Goal: Communication & Community: Answer question/provide support

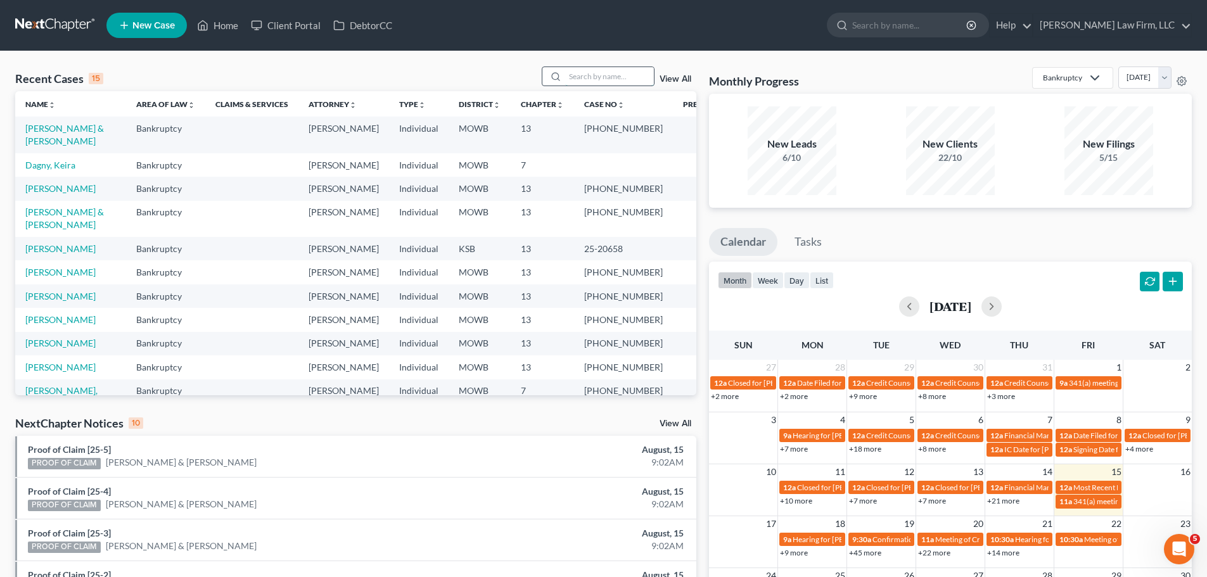
click at [589, 73] on input "search" at bounding box center [609, 76] width 89 height 18
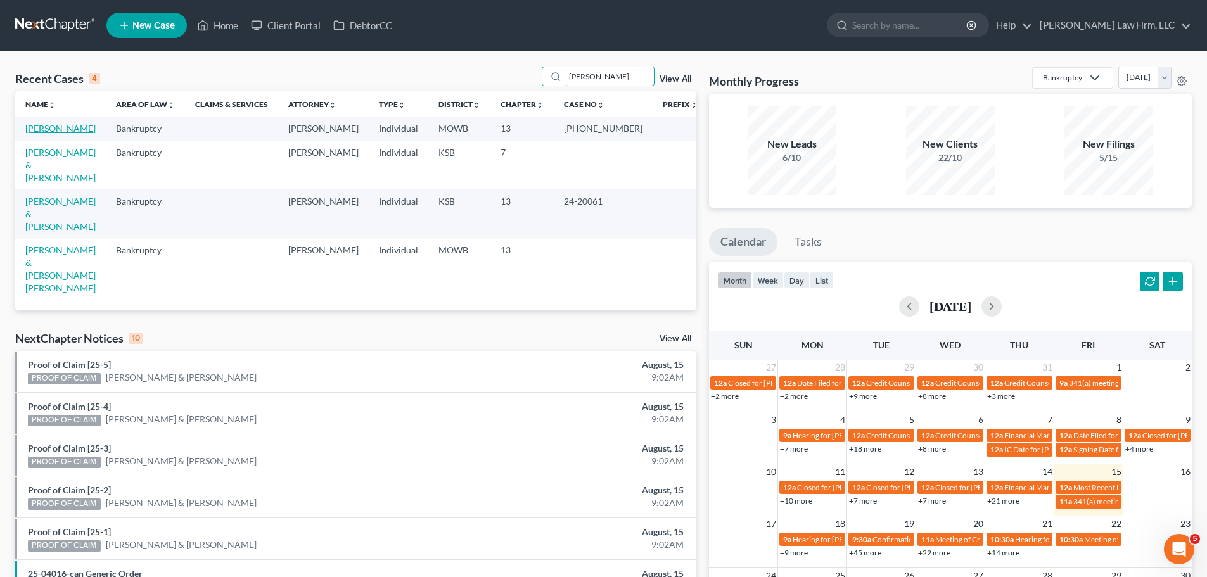
type input "[PERSON_NAME]"
click at [79, 128] on link "[PERSON_NAME]" at bounding box center [60, 128] width 70 height 11
select select "4"
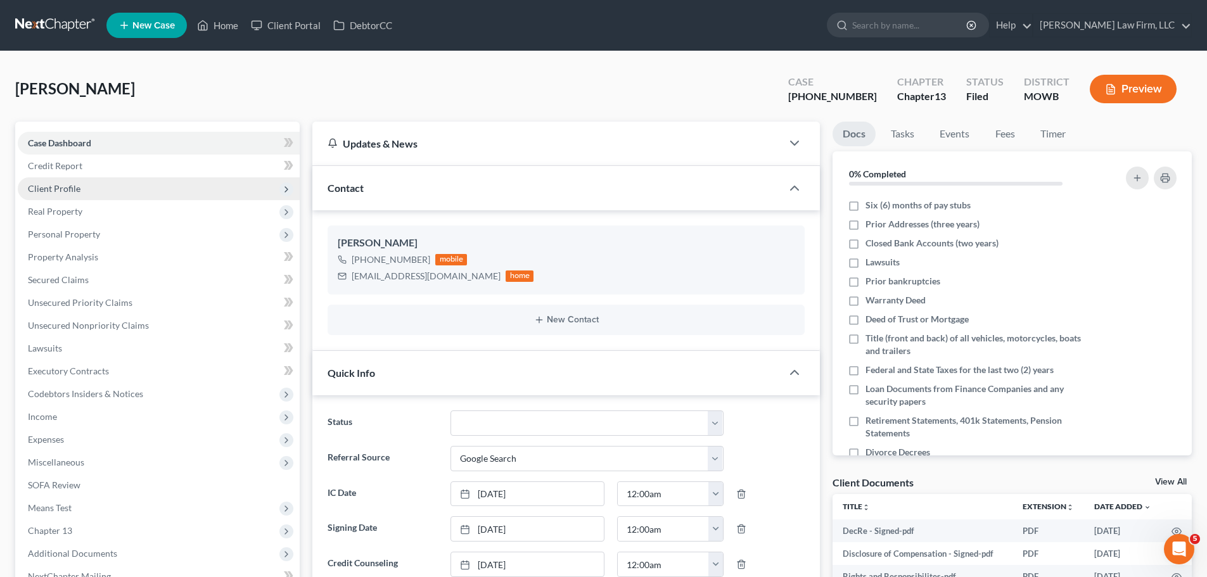
click at [117, 185] on span "Client Profile" at bounding box center [159, 188] width 282 height 23
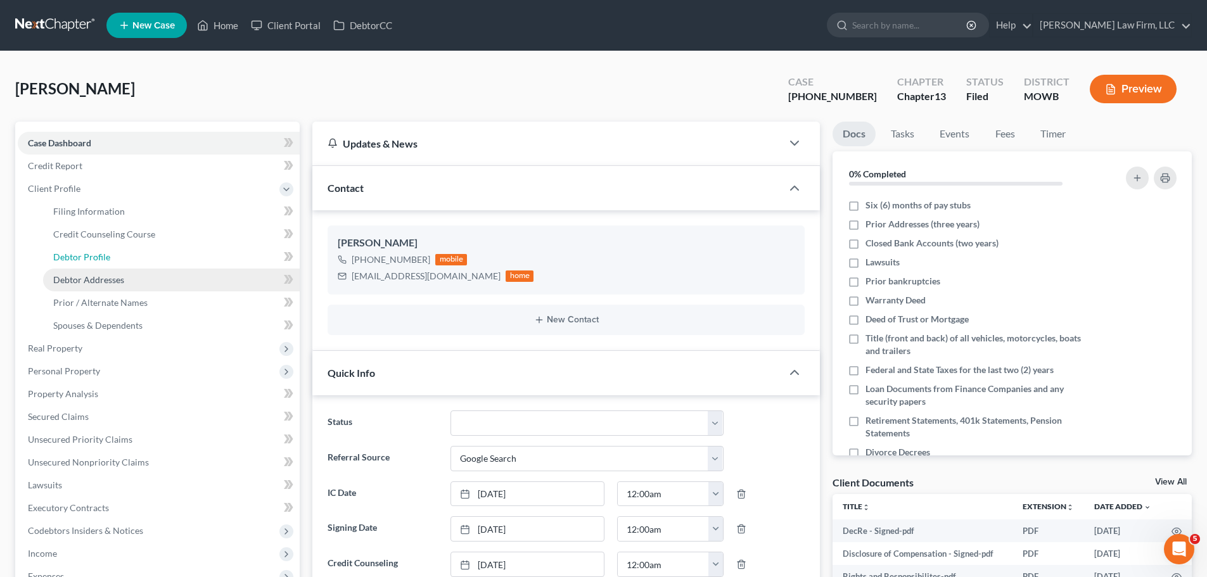
drag, startPoint x: 117, startPoint y: 185, endPoint x: 105, endPoint y: 287, distance: 102.7
click at [98, 252] on span "Debtor Profile" at bounding box center [81, 257] width 57 height 11
select select "0"
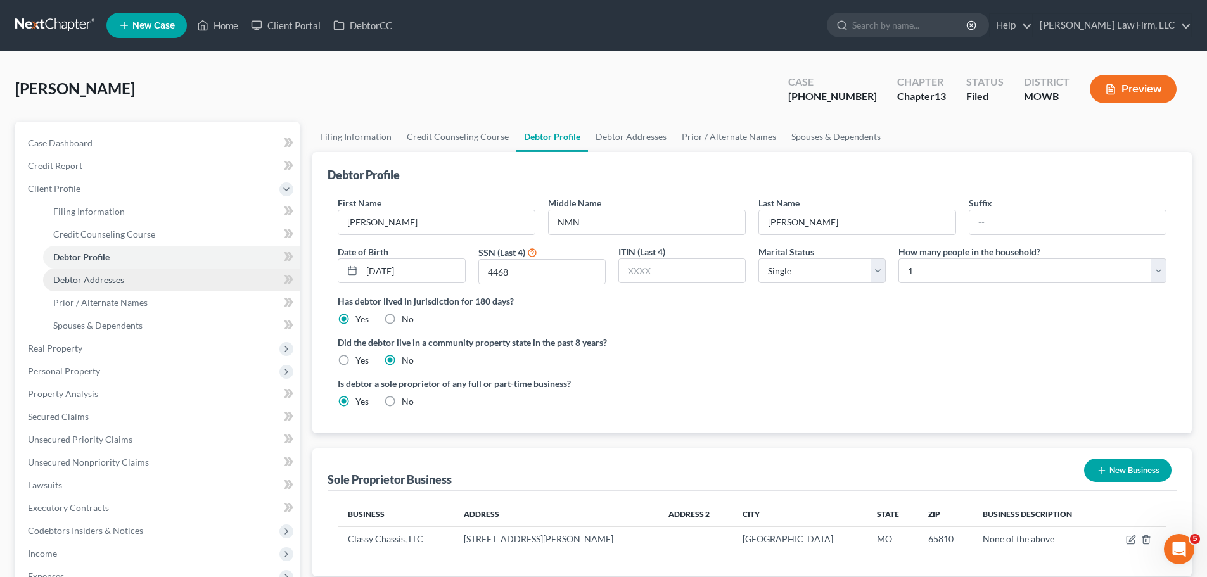
click at [105, 274] on span "Debtor Addresses" at bounding box center [88, 279] width 71 height 11
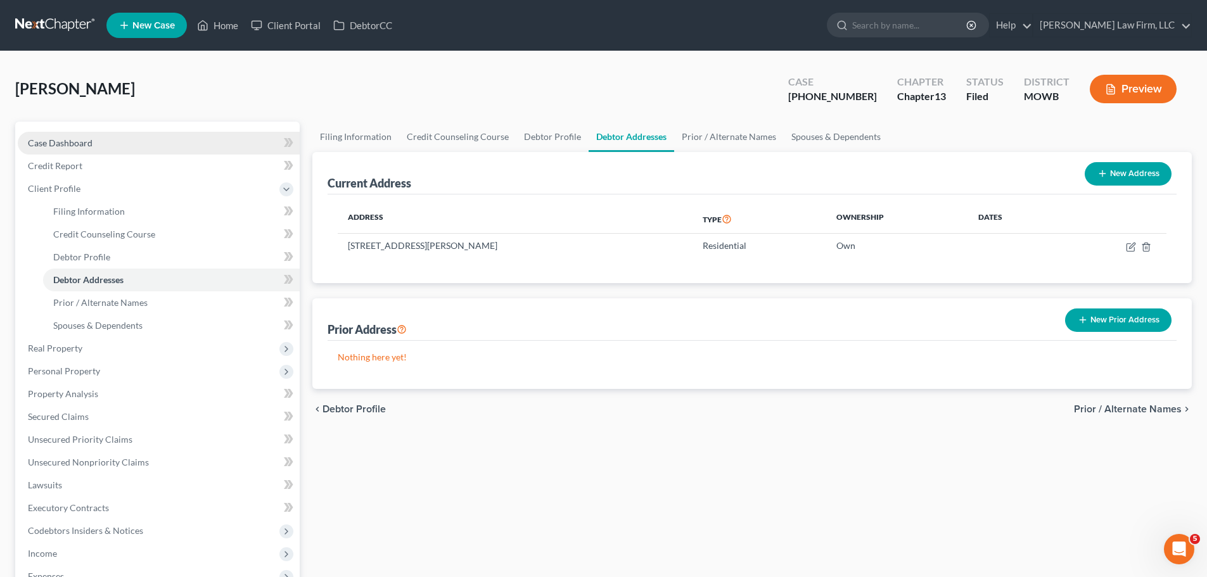
click at [117, 136] on link "Case Dashboard" at bounding box center [159, 143] width 282 height 23
select select "3"
select select "4"
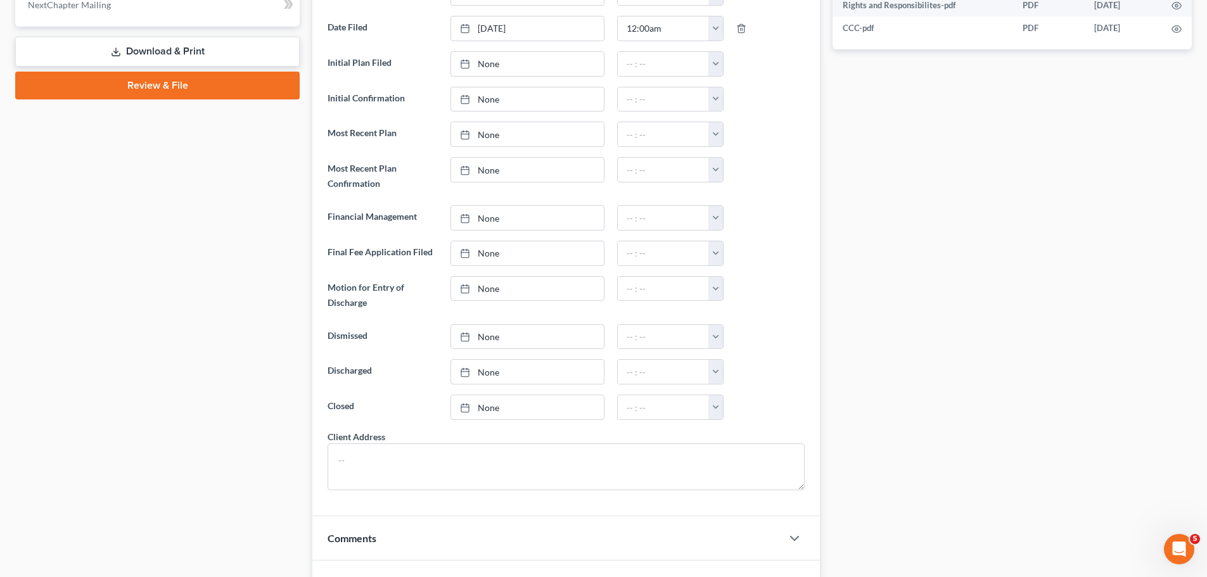
scroll to position [782, 0]
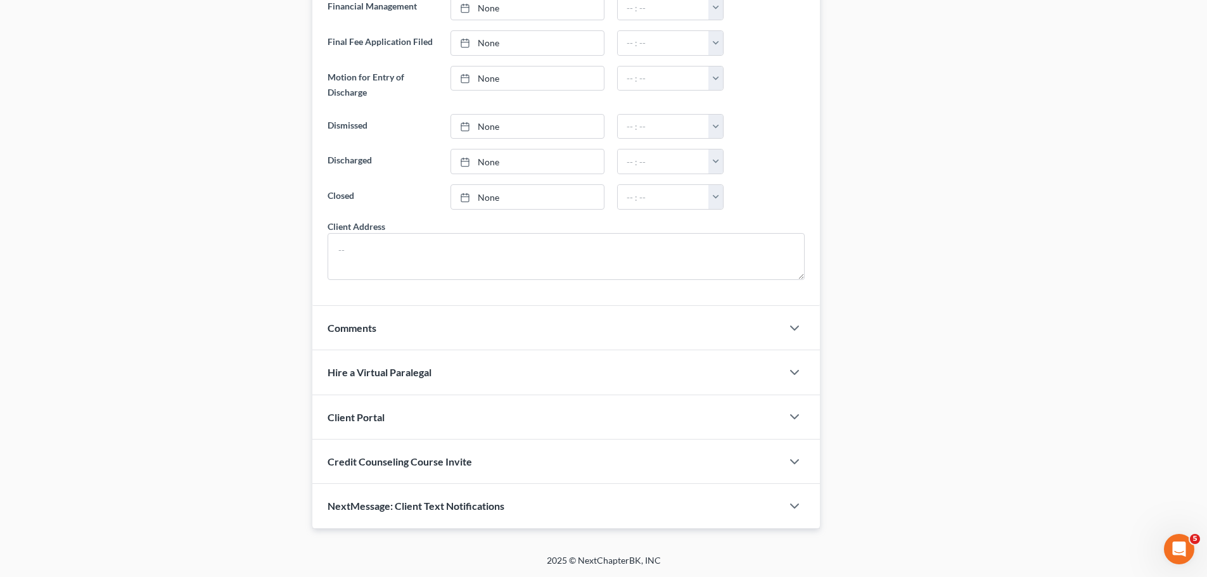
click at [503, 513] on div "NextMessage: Client Text Notifications" at bounding box center [547, 506] width 470 height 44
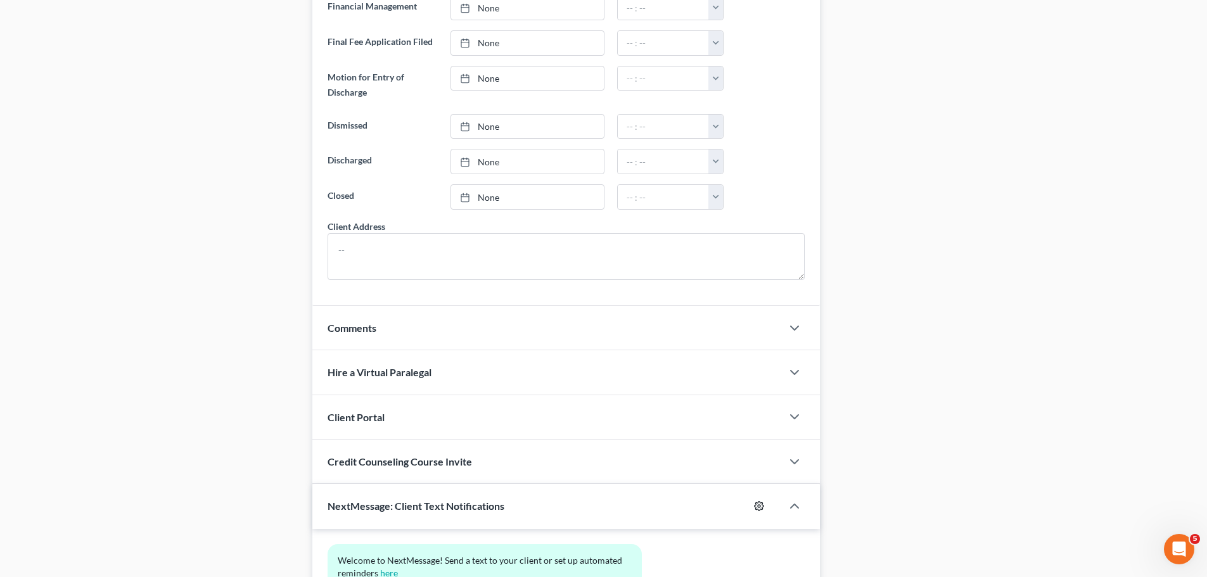
click at [756, 503] on icon "button" at bounding box center [760, 507] width 10 height 10
select select
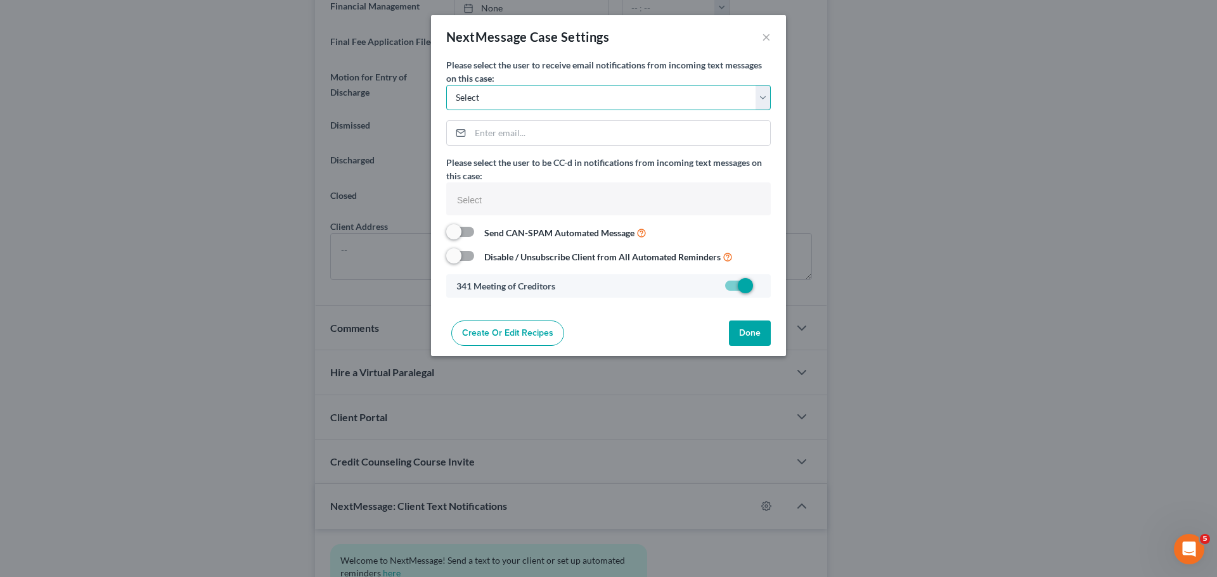
click at [553, 102] on select "Select [EMAIL_ADDRESS][DOMAIN_NAME] [EMAIL_ADDRESS][DOMAIN_NAME] [EMAIL_ADDRESS…" at bounding box center [608, 97] width 324 height 25
select select "4"
click at [446, 85] on select "Select [EMAIL_ADDRESS][DOMAIN_NAME] [EMAIL_ADDRESS][DOMAIN_NAME] [EMAIL_ADDRESS…" at bounding box center [608, 97] width 324 height 25
click at [740, 325] on button "Done" at bounding box center [750, 333] width 42 height 25
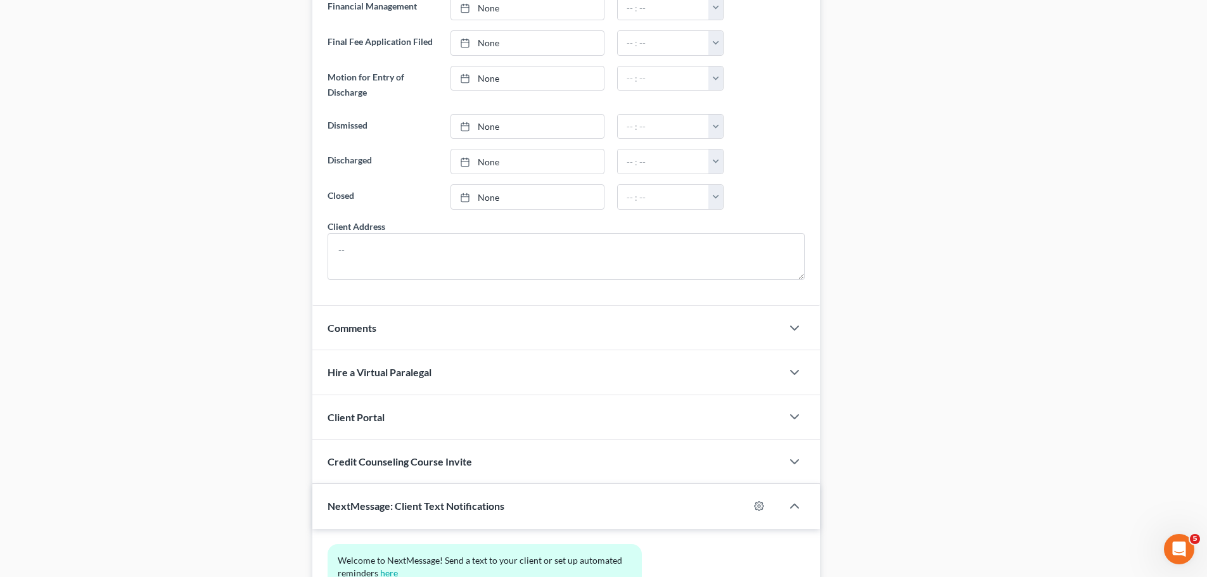
scroll to position [899, 0]
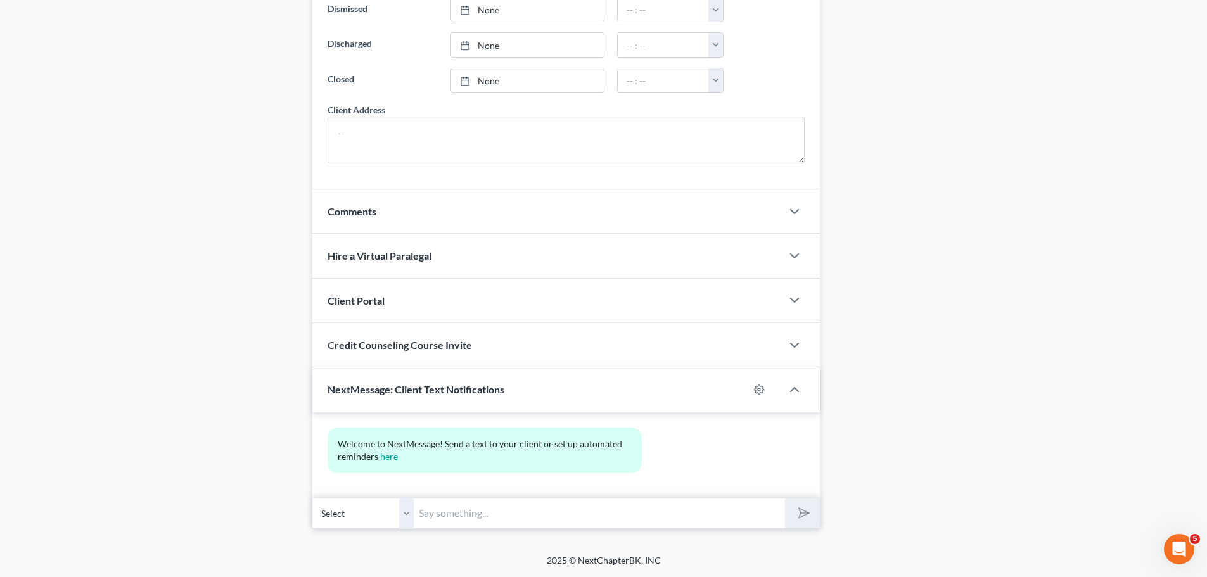
click at [459, 501] on input "text" at bounding box center [599, 513] width 371 height 31
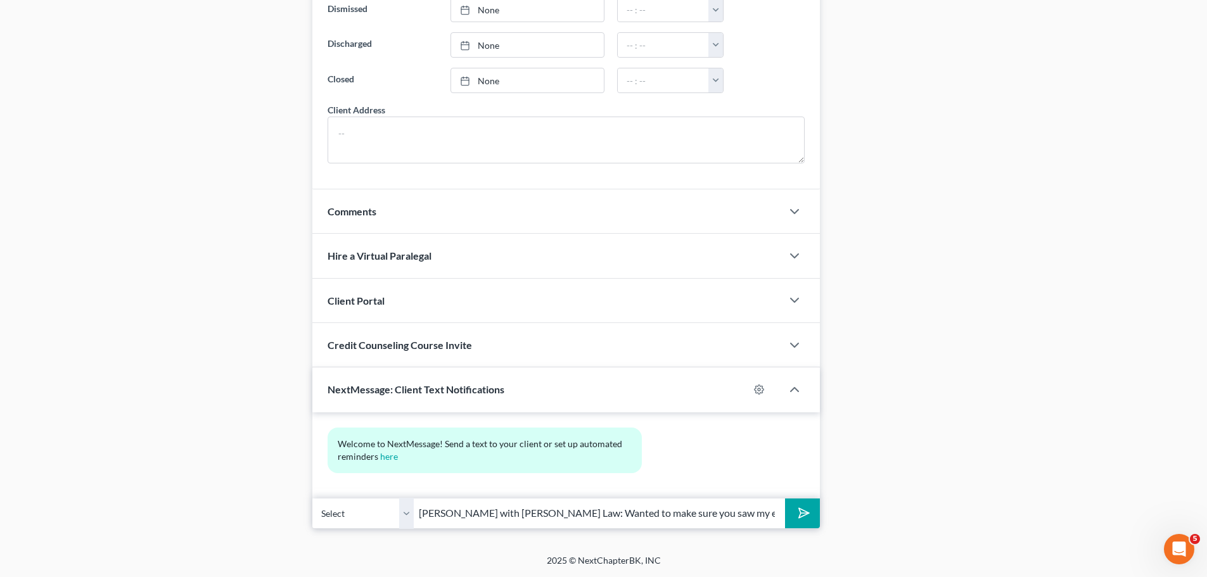
scroll to position [0, 21]
type input "[PERSON_NAME] with [PERSON_NAME] Law: Wanted to make sure you saw my email abou…"
click at [785, 499] on button "submit" at bounding box center [802, 514] width 35 height 30
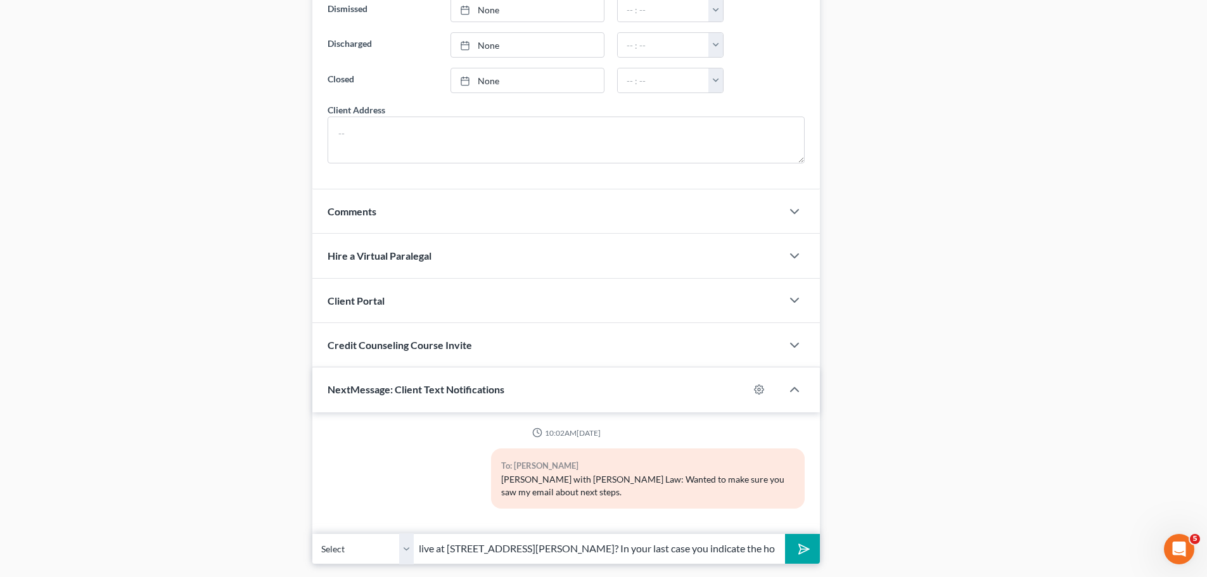
scroll to position [0, 106]
type input "Also, can you verify you live at [STREET_ADDRESS][PERSON_NAME]? In your last ca…"
click at [785, 534] on button "submit" at bounding box center [802, 549] width 35 height 30
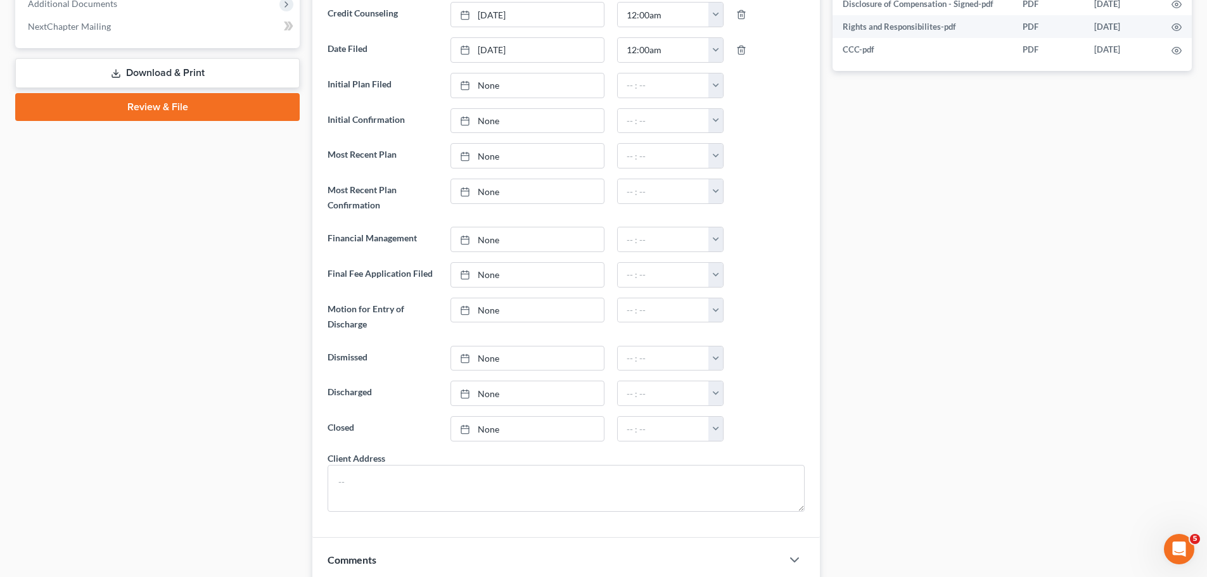
scroll to position [0, 0]
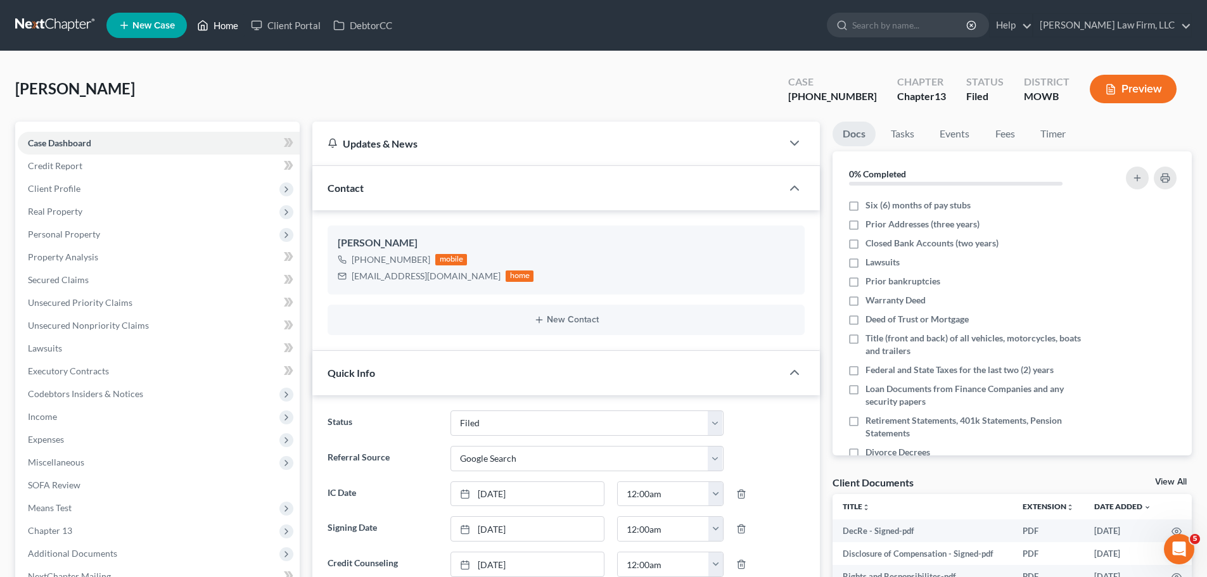
click at [224, 23] on link "Home" at bounding box center [218, 25] width 54 height 23
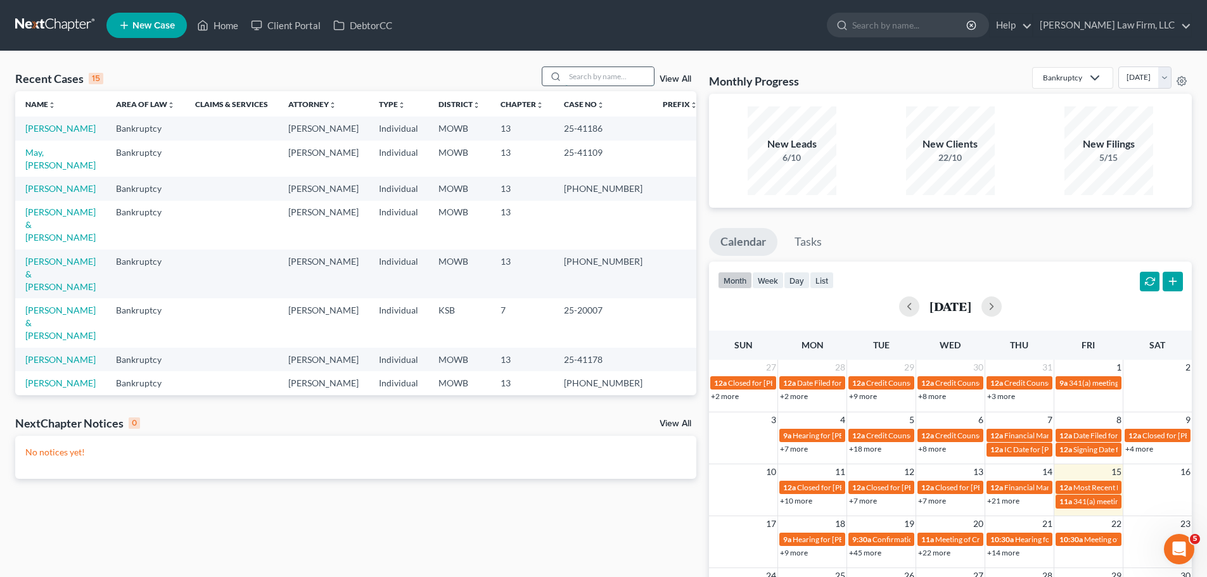
click at [589, 77] on input "search" at bounding box center [609, 76] width 89 height 18
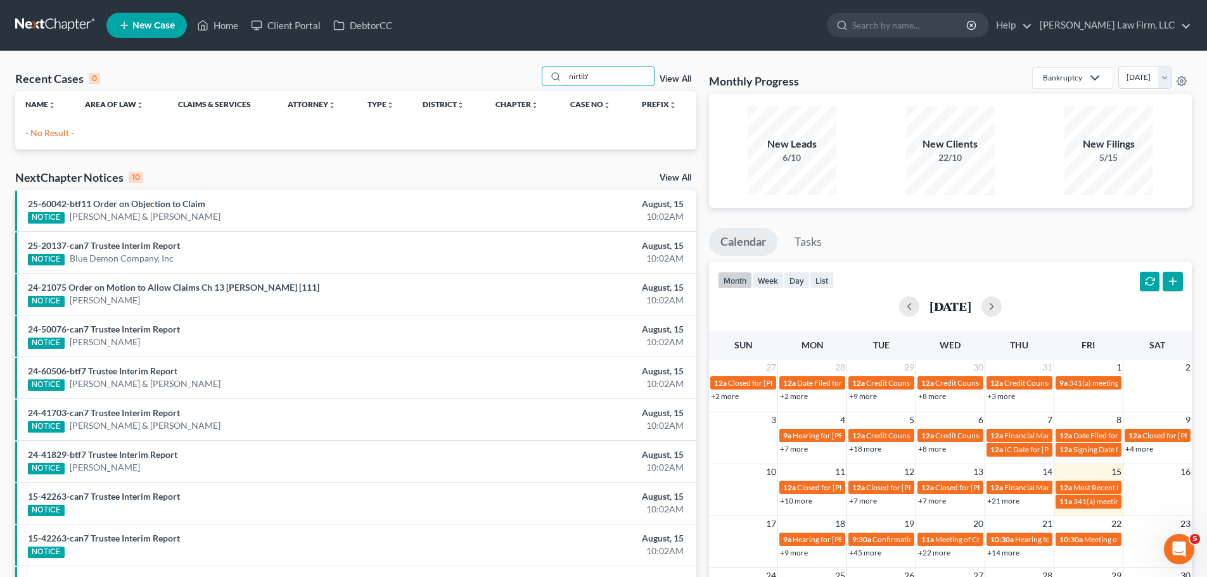
drag, startPoint x: 567, startPoint y: 78, endPoint x: 532, endPoint y: 80, distance: 34.3
click at [532, 80] on div "Recent Cases 0 nirtib' View All" at bounding box center [355, 79] width 681 height 25
type input "[PERSON_NAME]"
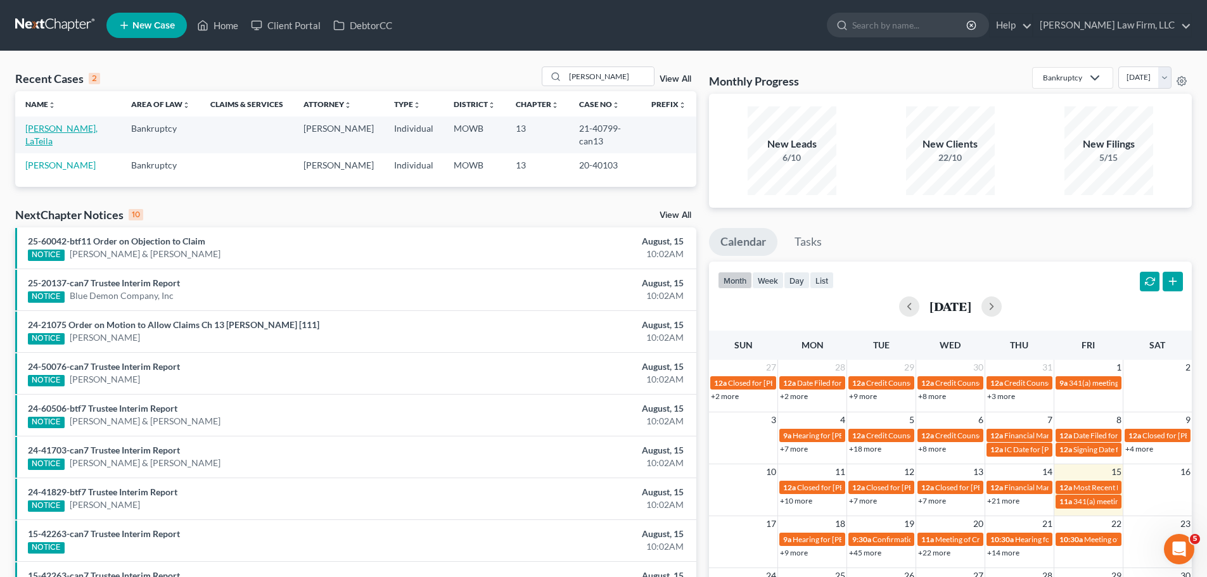
click at [67, 129] on link "[PERSON_NAME], LaTeila" at bounding box center [61, 134] width 72 height 23
select select "6"
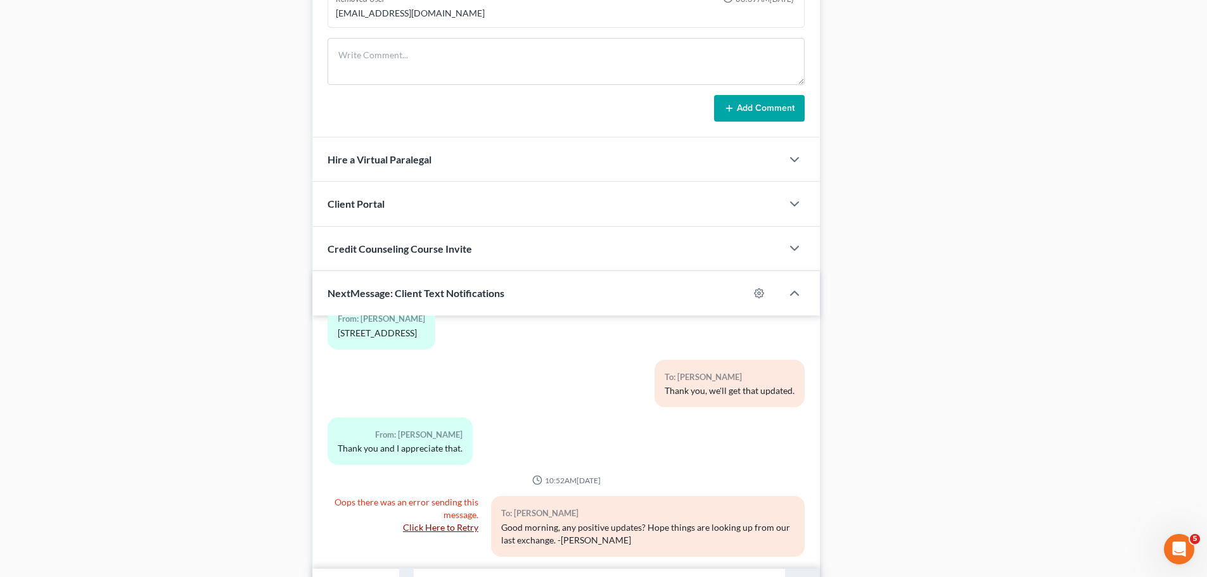
scroll to position [1474, 0]
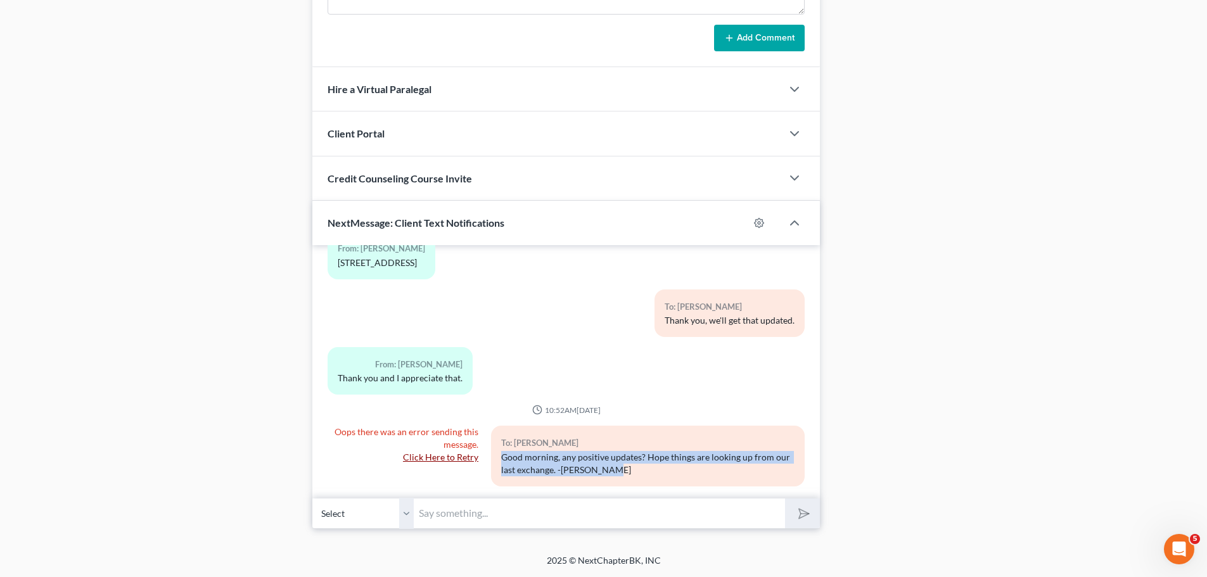
drag, startPoint x: 624, startPoint y: 462, endPoint x: 492, endPoint y: 446, distance: 132.2
click at [492, 446] on div "To: [PERSON_NAME] Good morning, any positive updates? Hope things are looking u…" at bounding box center [648, 456] width 314 height 60
copy div "Good morning, any positive updates? Hope things are looking up from our last ex…"
click at [487, 518] on input "text" at bounding box center [599, 513] width 371 height 31
paste input "Good morning, any positive updates? Hope things are looking up from our last ex…"
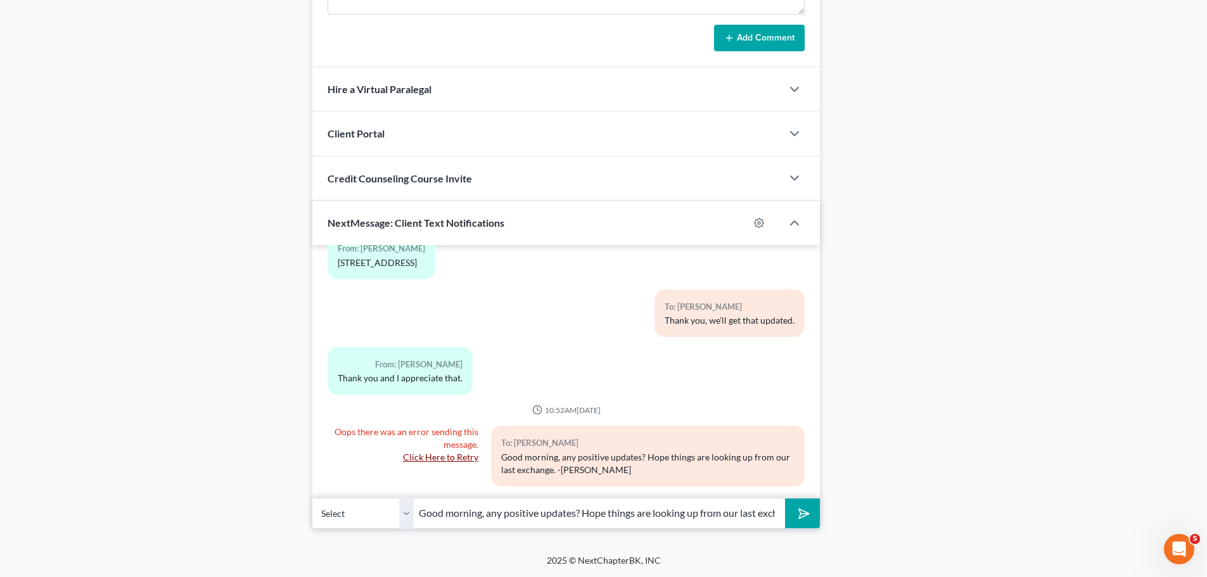
scroll to position [0, 89]
type input "Good morning, any positive updates? Hope things are looking up from our last ex…"
click at [806, 513] on icon "submit" at bounding box center [802, 514] width 18 height 18
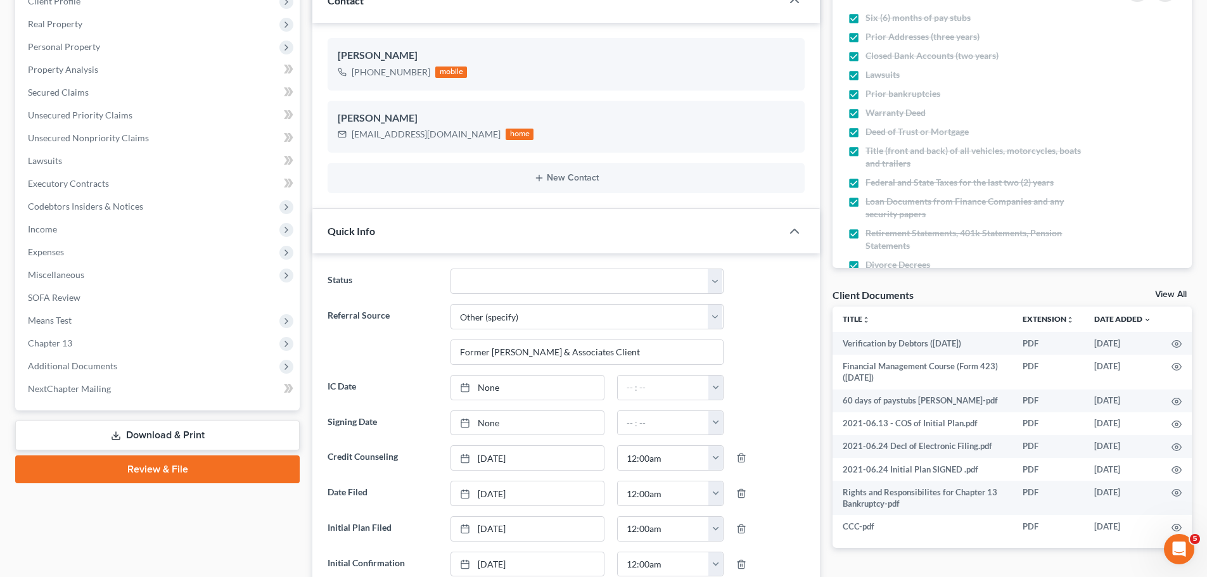
scroll to position [0, 0]
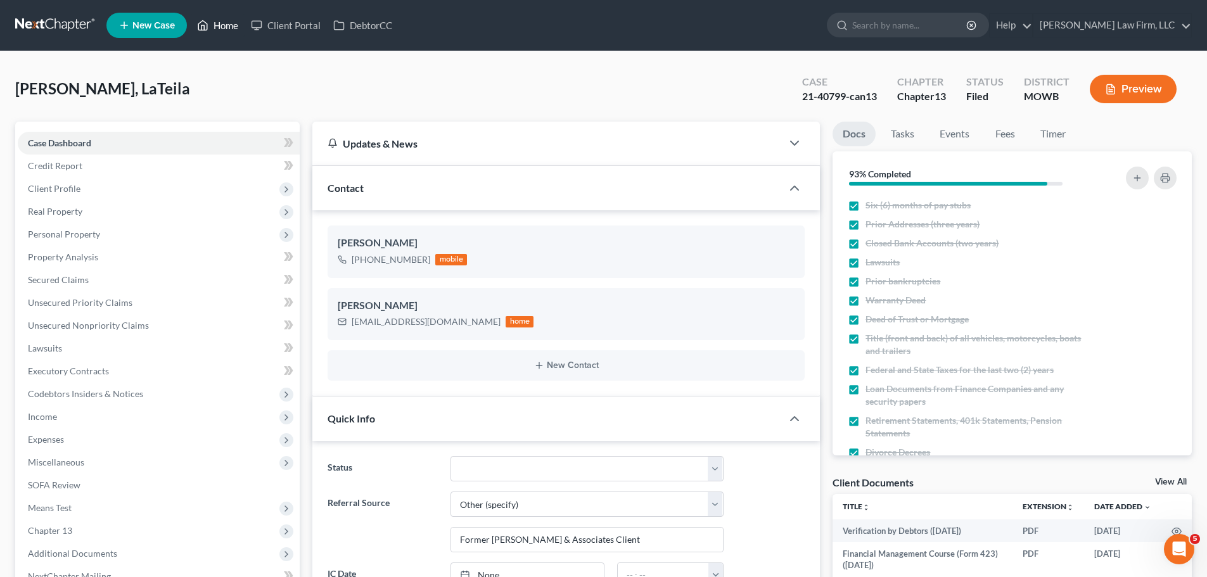
click at [222, 27] on link "Home" at bounding box center [218, 25] width 54 height 23
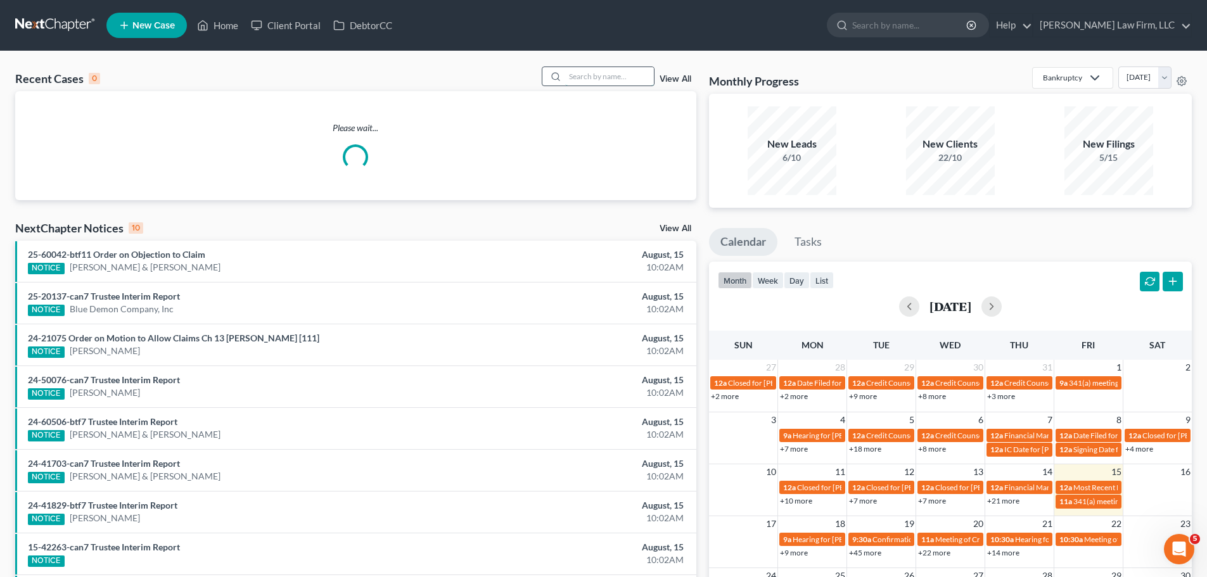
click at [582, 75] on input "search" at bounding box center [609, 76] width 89 height 18
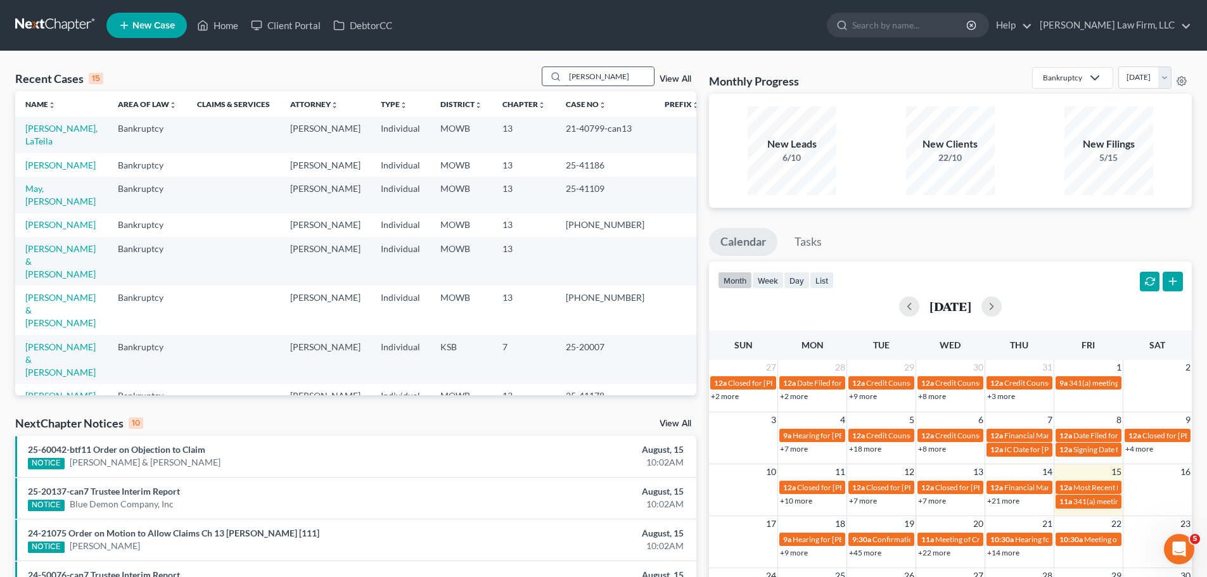
type input "[PERSON_NAME]"
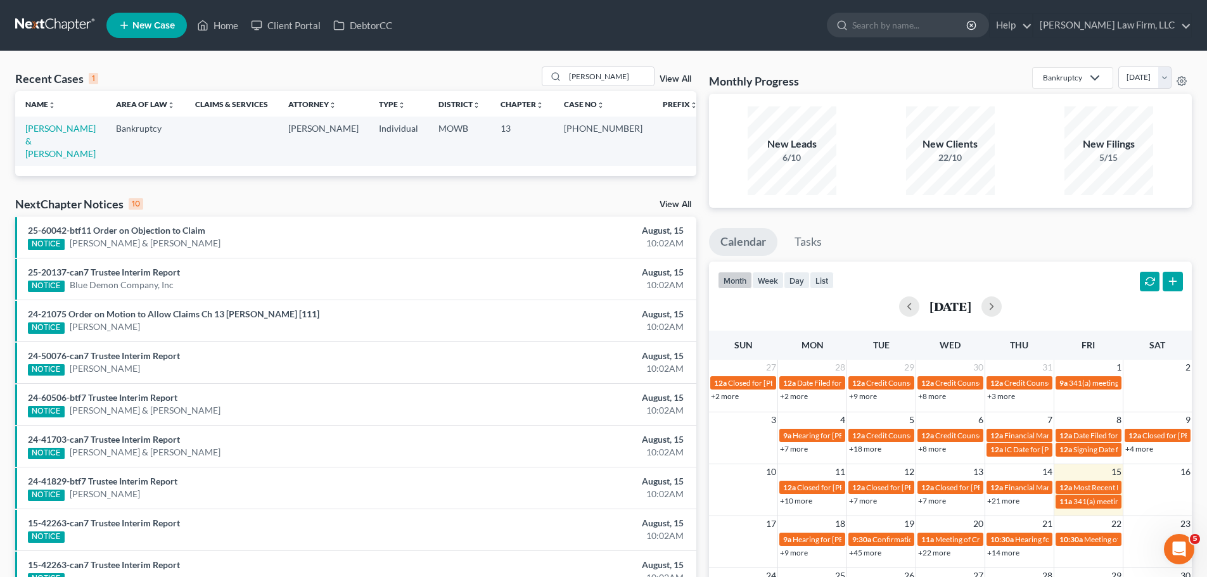
click at [87, 136] on td "[PERSON_NAME] & [PERSON_NAME]" at bounding box center [60, 141] width 91 height 49
click at [87, 128] on link "[PERSON_NAME] & [PERSON_NAME]" at bounding box center [60, 141] width 70 height 36
select select "4"
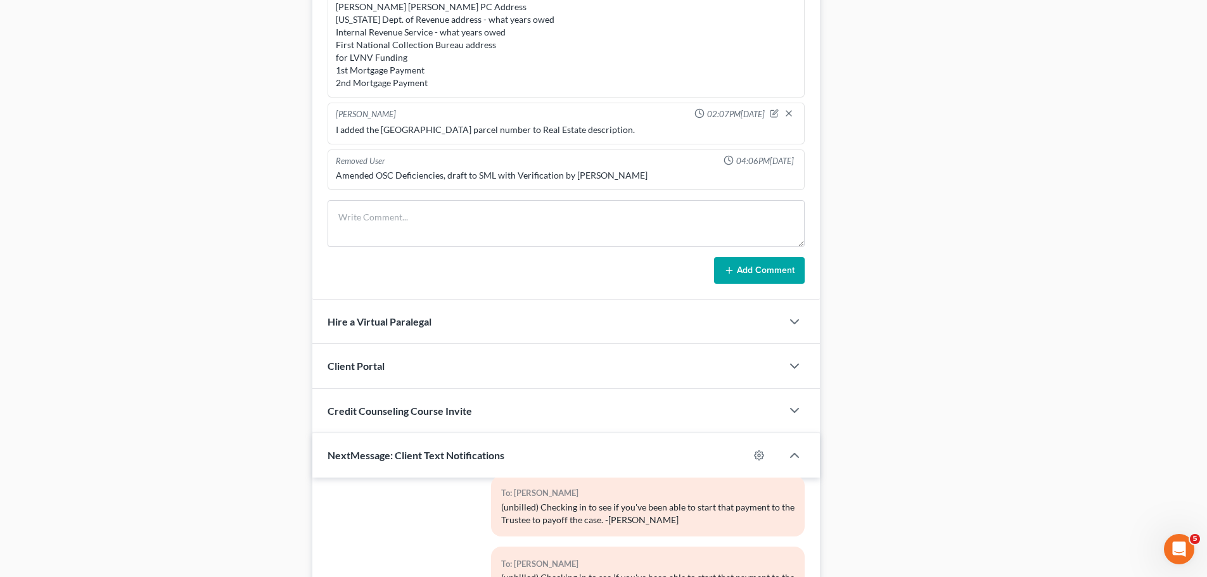
scroll to position [1564, 0]
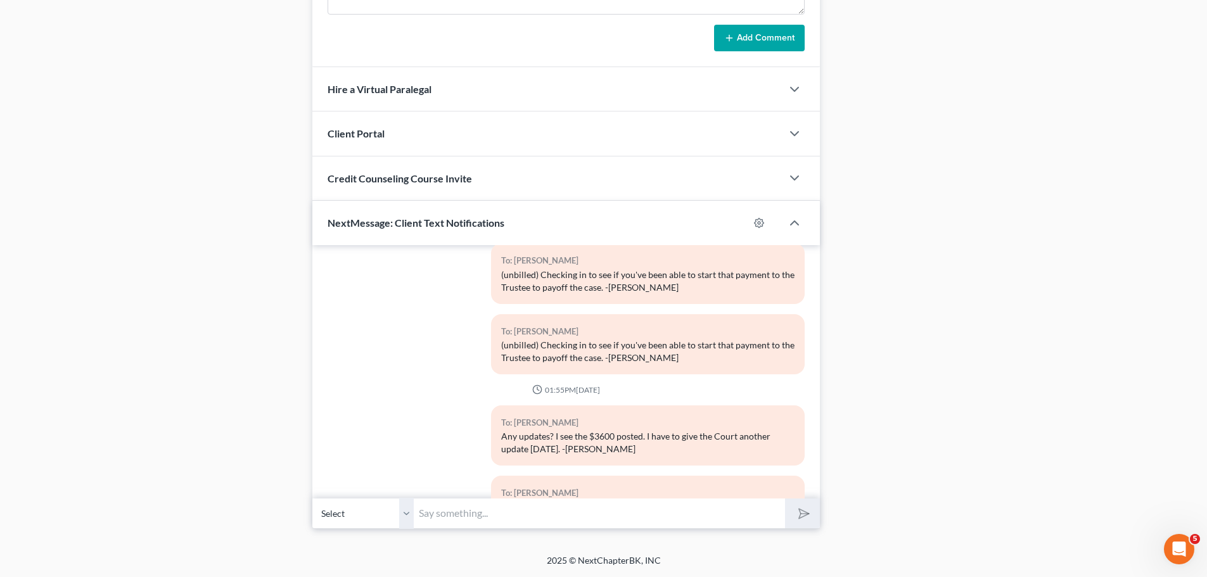
click at [454, 511] on input "text" at bounding box center [599, 513] width 371 height 31
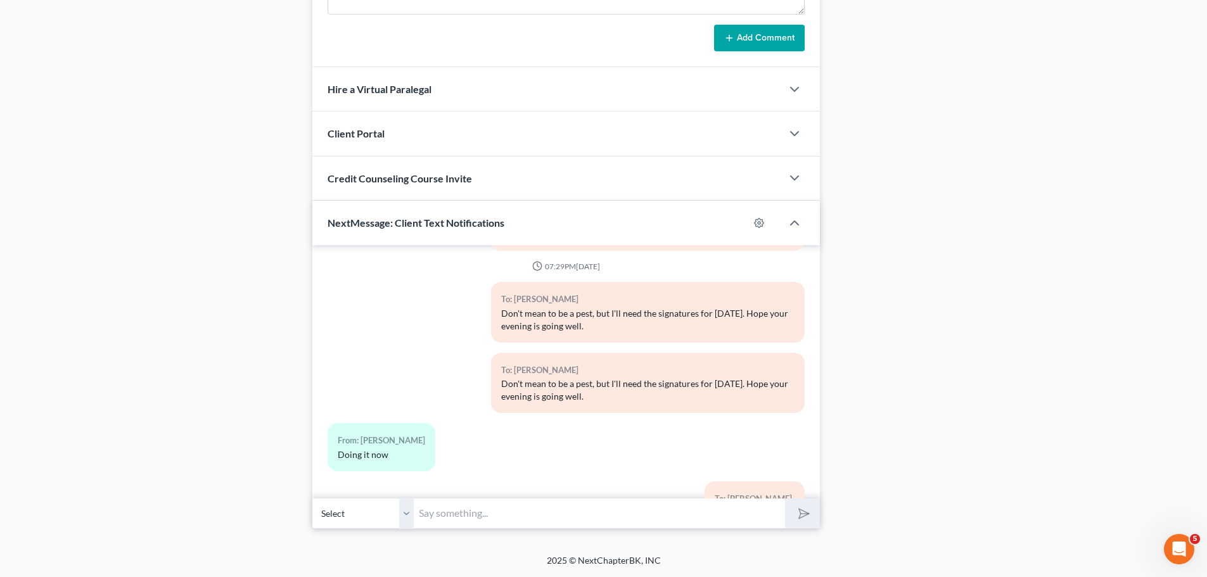
scroll to position [9656, 0]
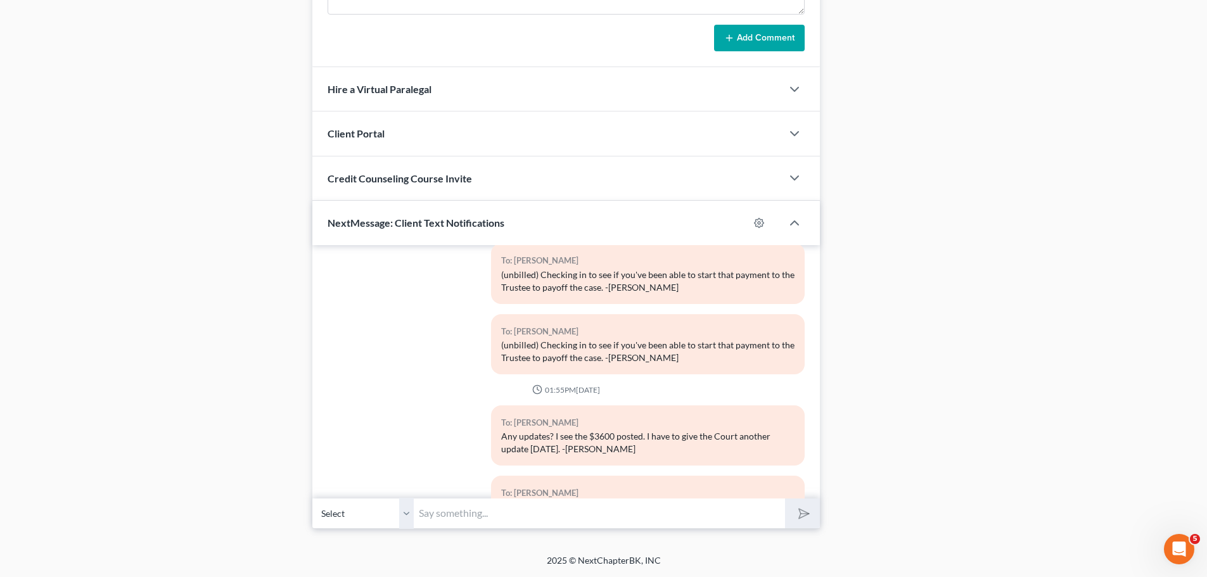
click at [450, 510] on input "text" at bounding box center [599, 513] width 371 height 31
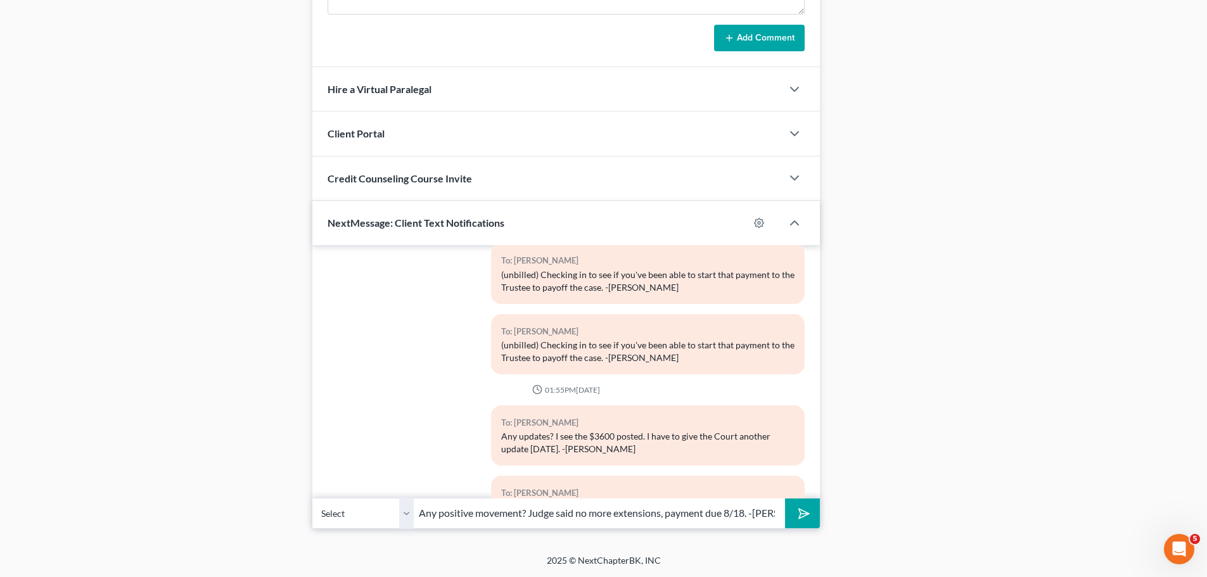
scroll to position [0, 55]
type input "(unbilled) Any positive movement? Judge said no more extensions, payment due 8/…"
click at [785, 499] on button "submit" at bounding box center [802, 514] width 35 height 30
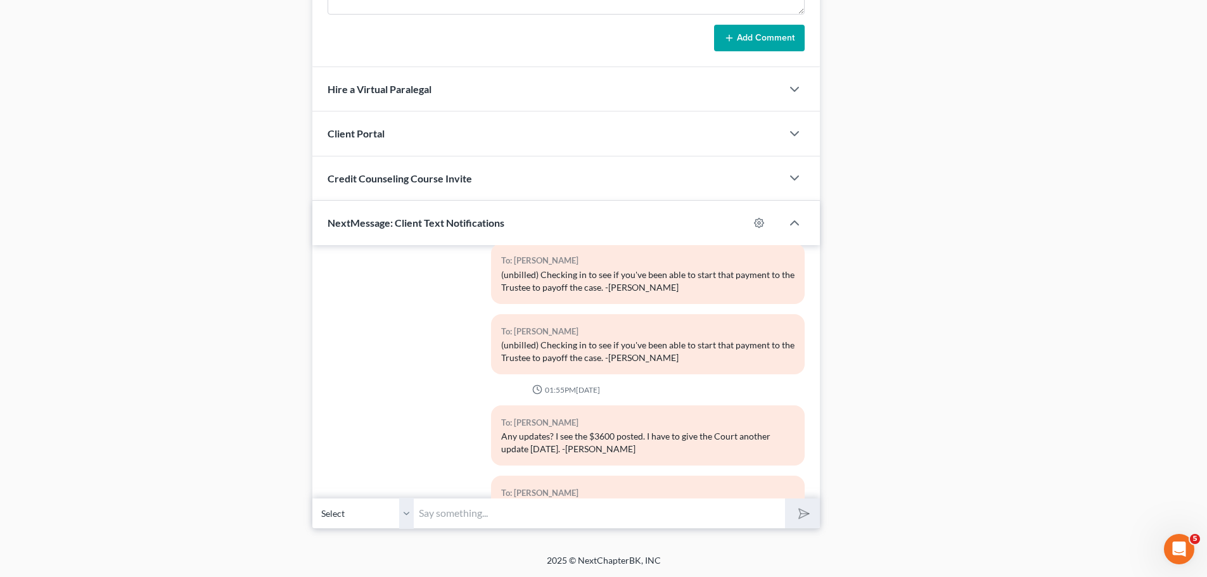
scroll to position [9747, 0]
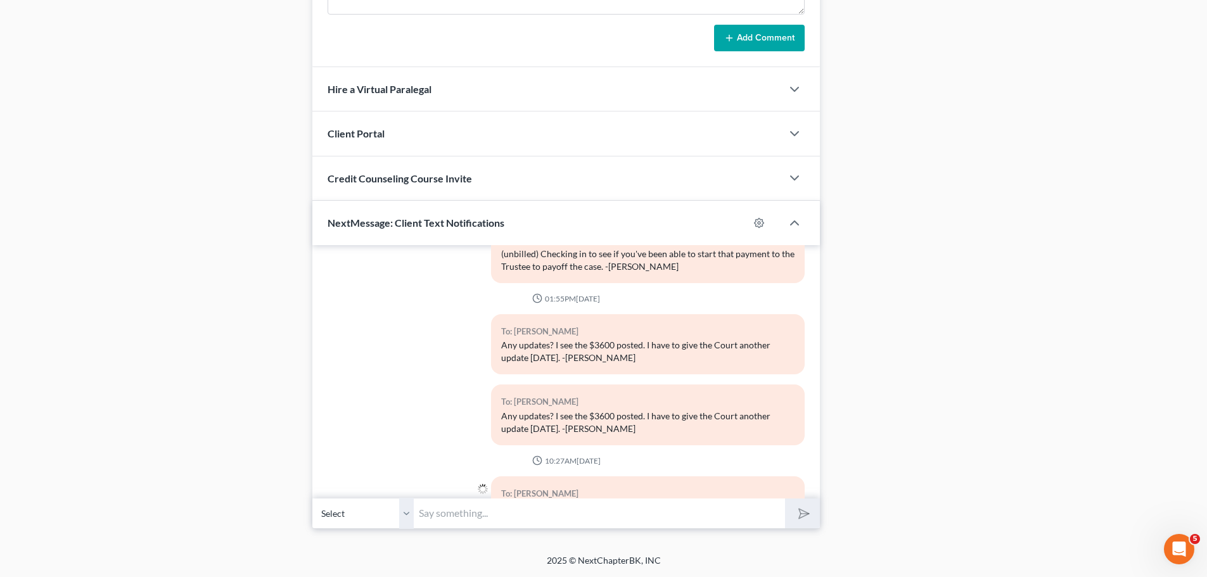
click at [404, 512] on select "Select [PHONE_NUMBER] - [PERSON_NAME] [PHONE_NUMBER] - [PERSON_NAME]" at bounding box center [362, 513] width 101 height 31
select select "1"
click at [312, 498] on select "Select [PHONE_NUMBER] - [PERSON_NAME] [PHONE_NUMBER] - [PERSON_NAME]" at bounding box center [362, 513] width 101 height 31
click at [427, 509] on input "text" at bounding box center [599, 513] width 371 height 31
paste input "(unbilled) Any positive movement? Judge said no more extensions, payment due 8/…"
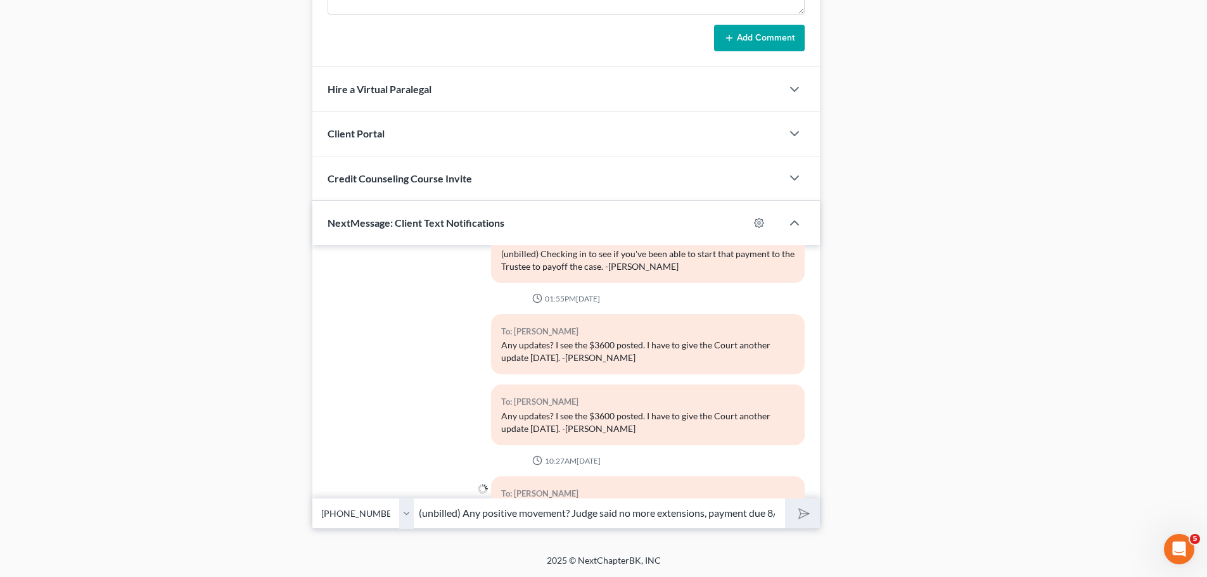
scroll to position [0, 55]
type input "(unbilled) Any positive movement? Judge said no more extensions, payment due 8/…"
click at [812, 512] on button "submit" at bounding box center [802, 514] width 35 height 30
